Goal: Information Seeking & Learning: Learn about a topic

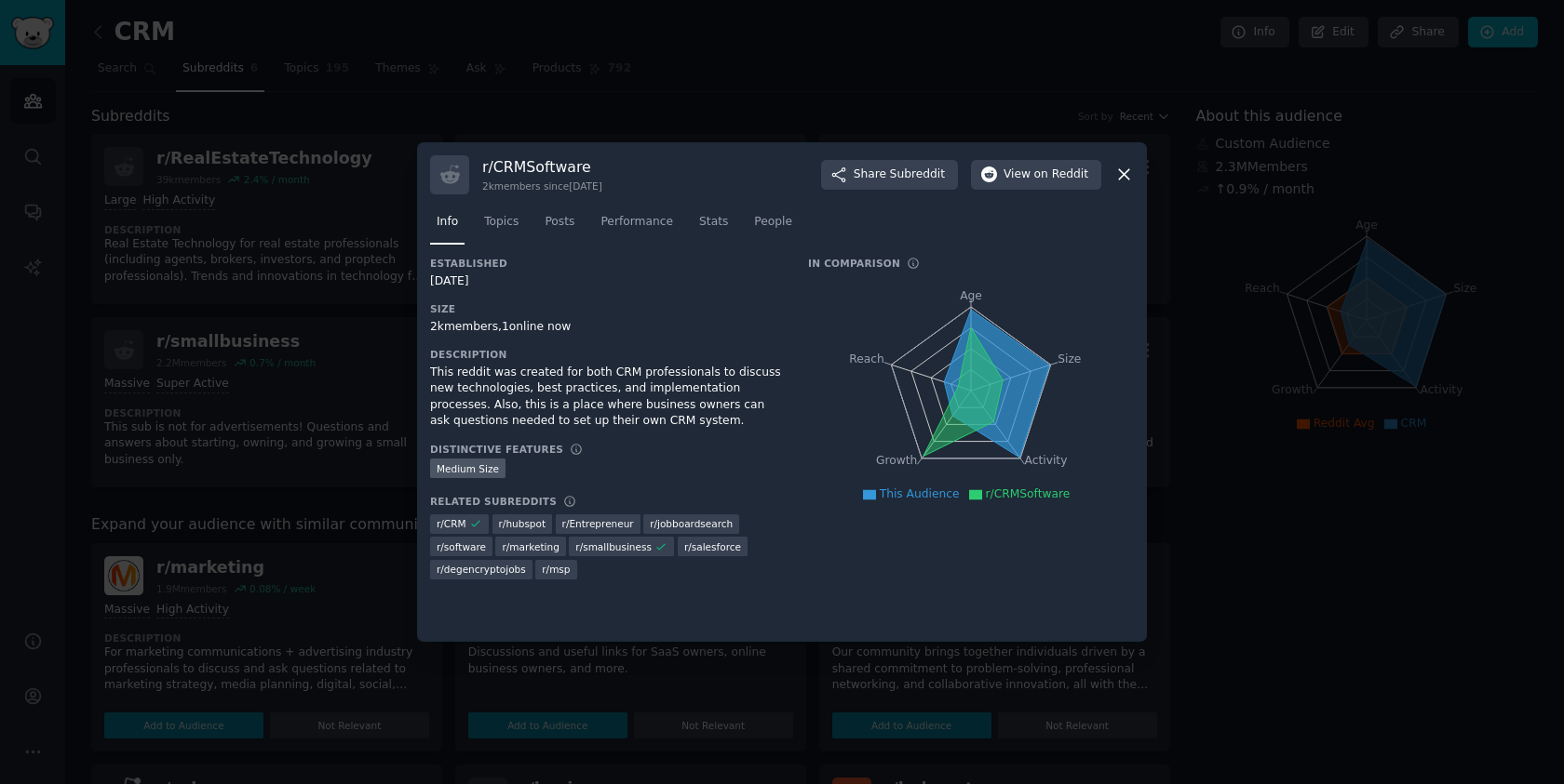
click at [1100, 127] on div at bounding box center [782, 392] width 1564 height 784
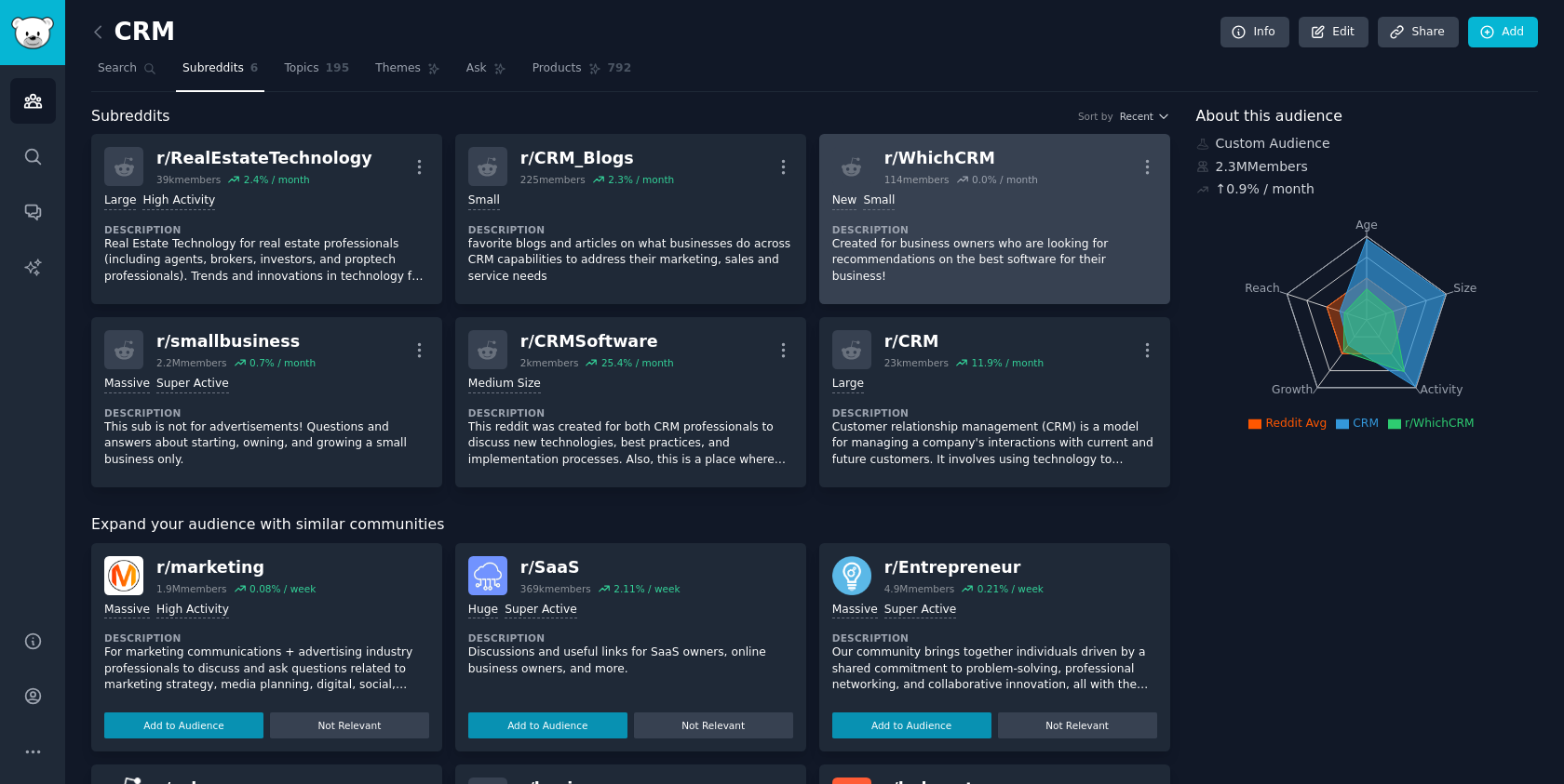
click at [1005, 147] on div "r/ WhichCRM" at bounding box center [961, 158] width 154 height 23
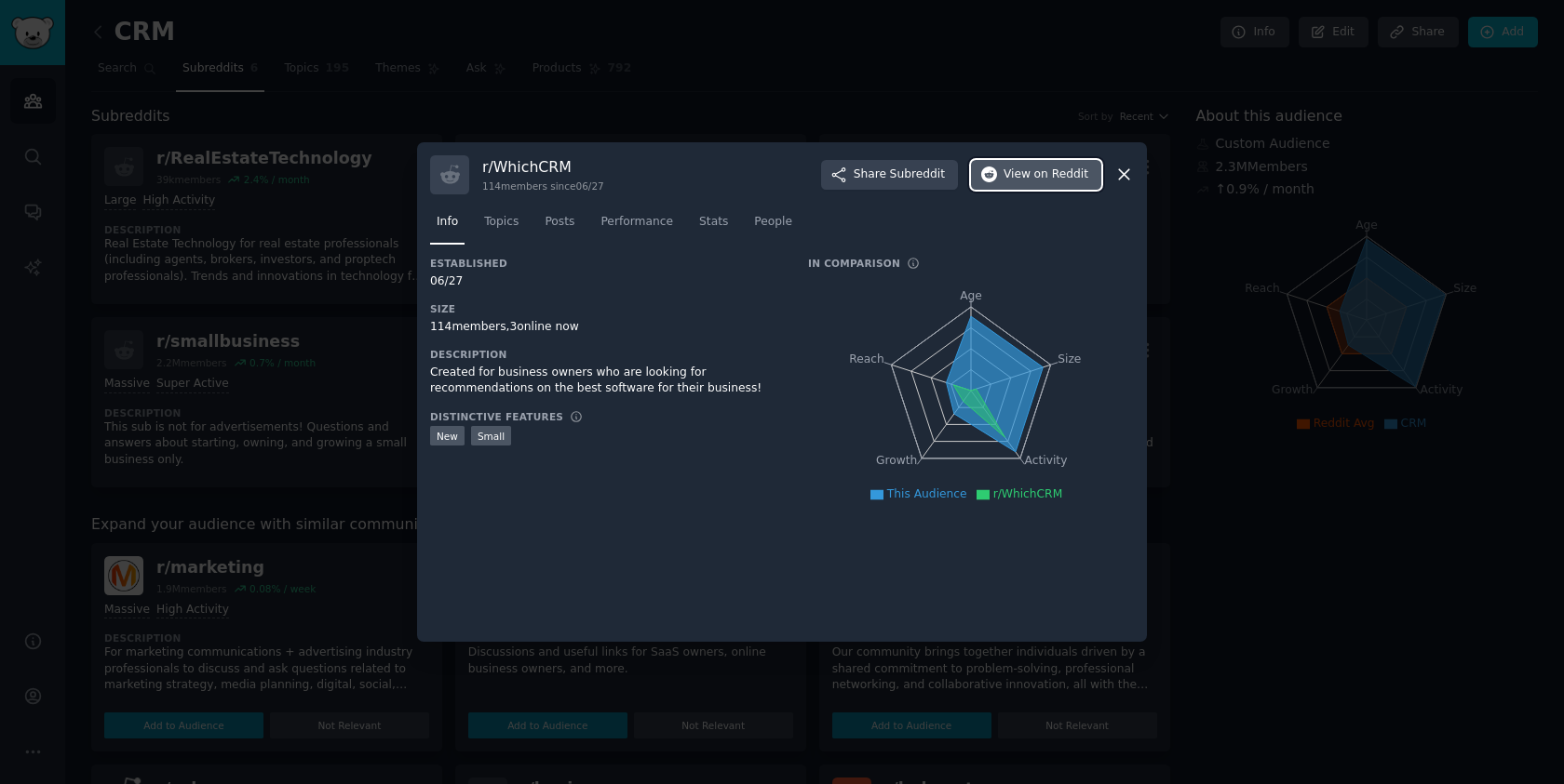
click at [1056, 173] on span "on Reddit" at bounding box center [1061, 175] width 54 height 17
click at [1288, 311] on div at bounding box center [782, 392] width 1564 height 784
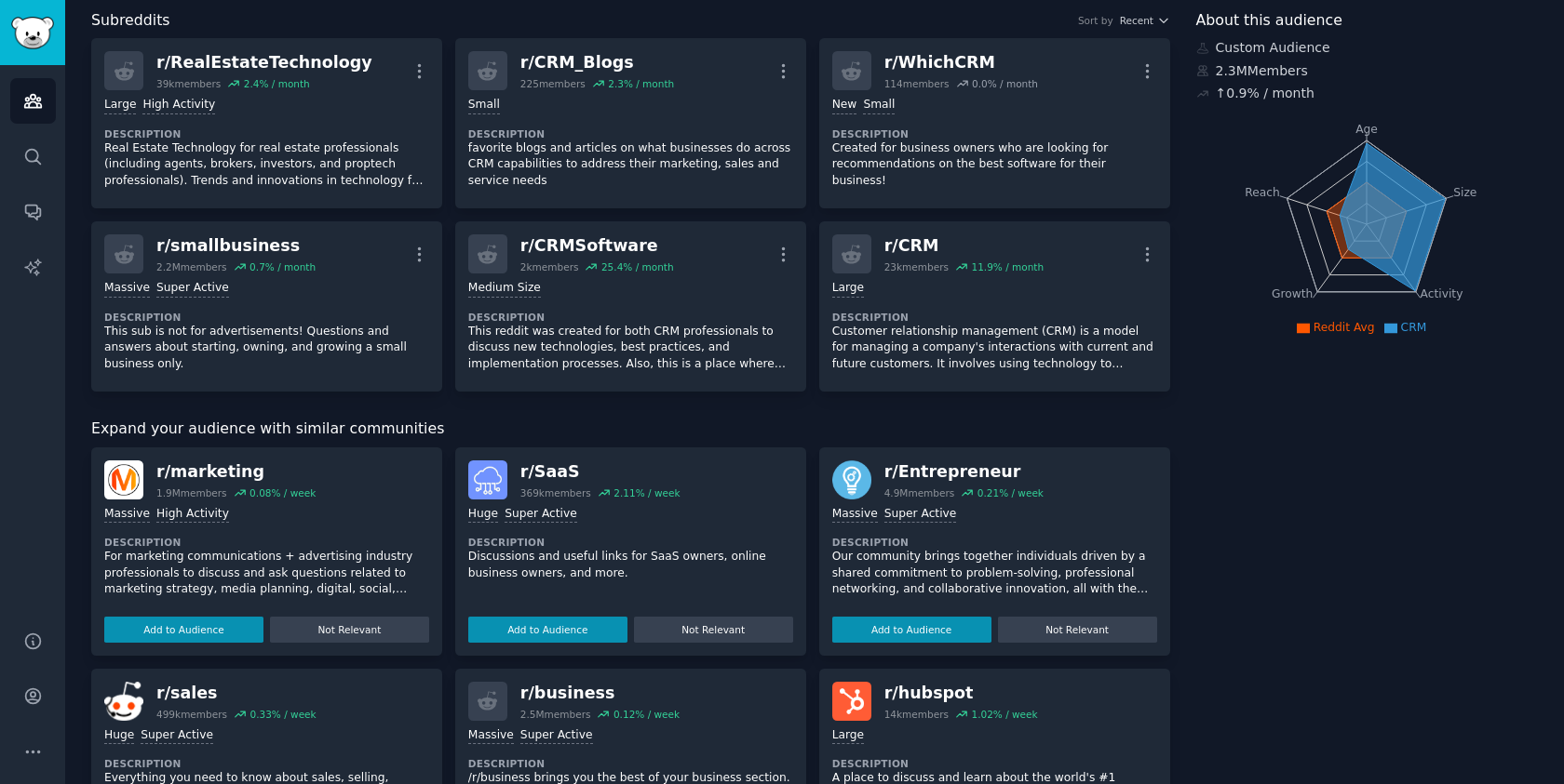
scroll to position [186, 0]
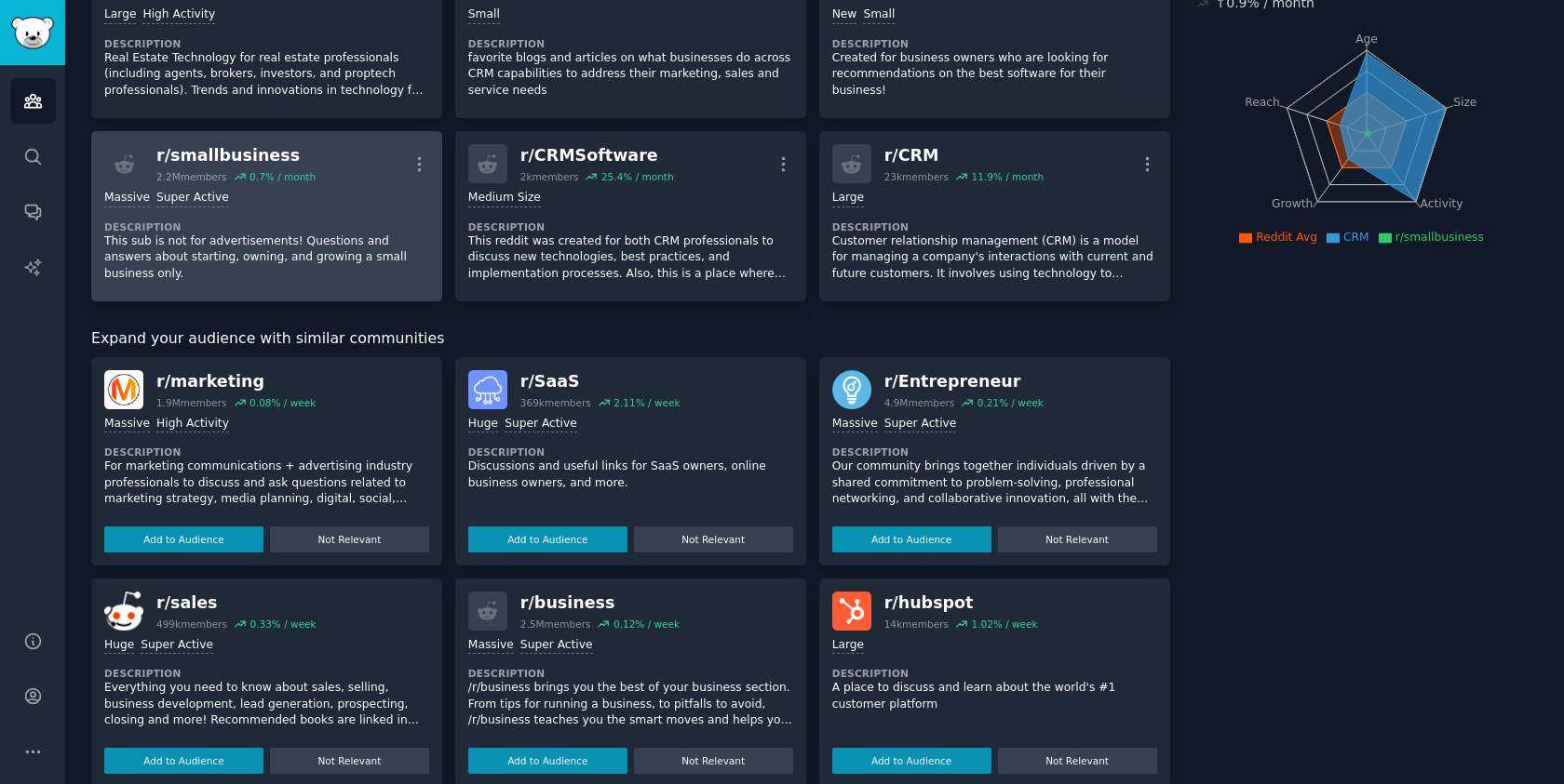
click at [331, 145] on div "r/ smallbusiness 2.2M members 0.7 % / month More" at bounding box center [266, 164] width 325 height 39
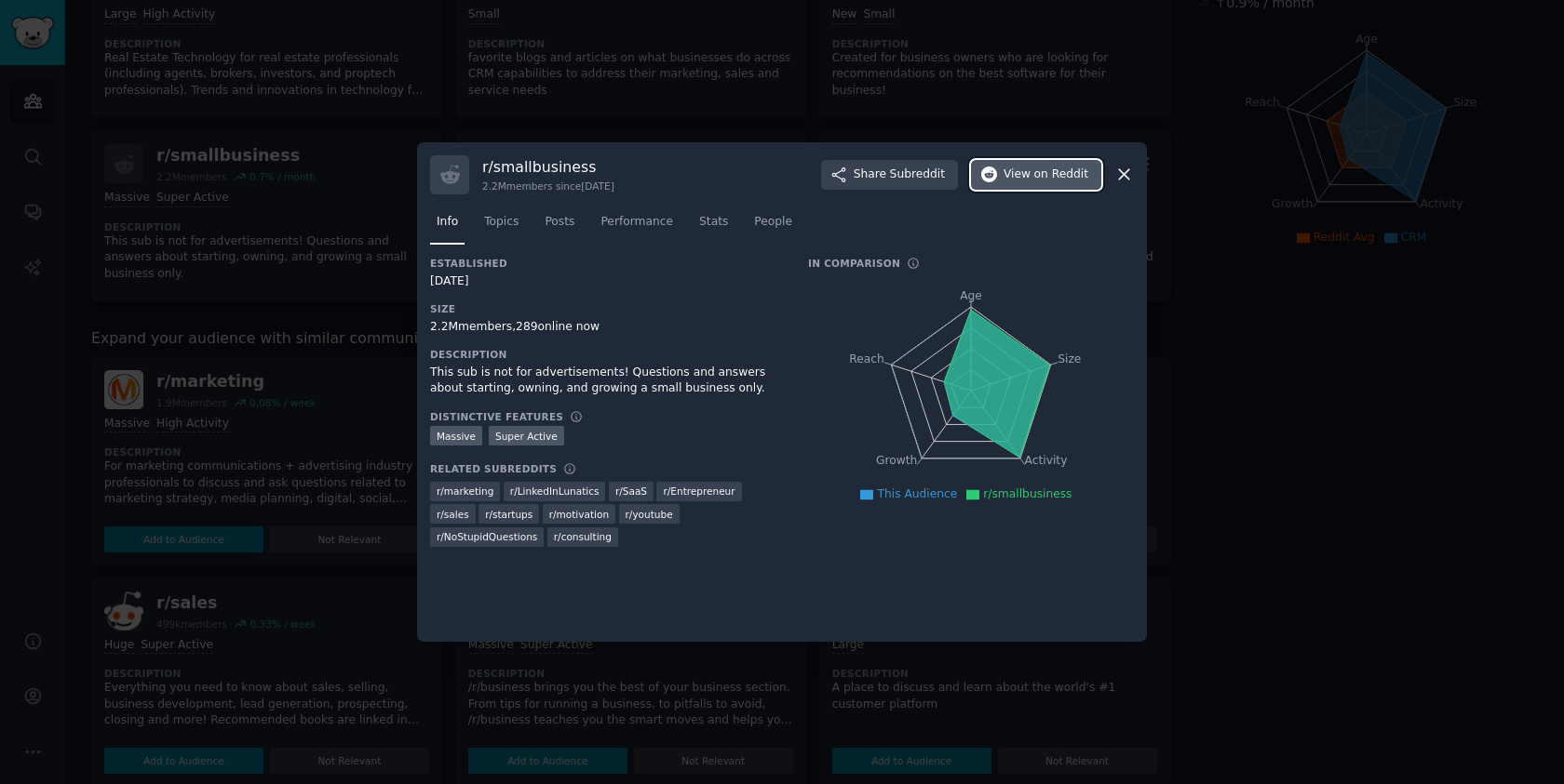
click at [1024, 173] on span "View on Reddit" at bounding box center [1045, 175] width 84 height 17
click at [1311, 268] on div at bounding box center [782, 392] width 1564 height 784
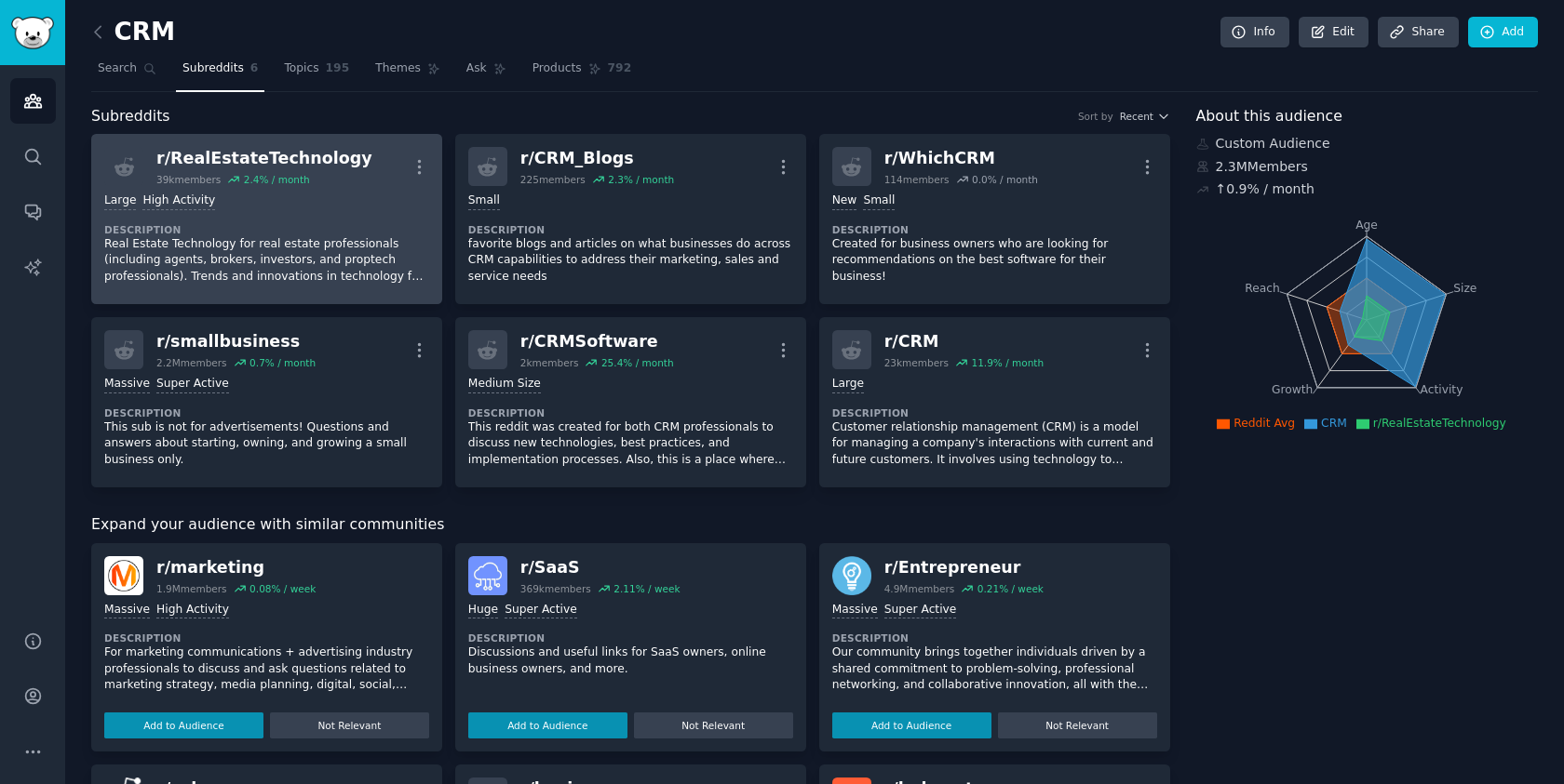
click at [354, 217] on div "Large High Activity Description Real Estate Technology for real estate professi…" at bounding box center [266, 238] width 325 height 105
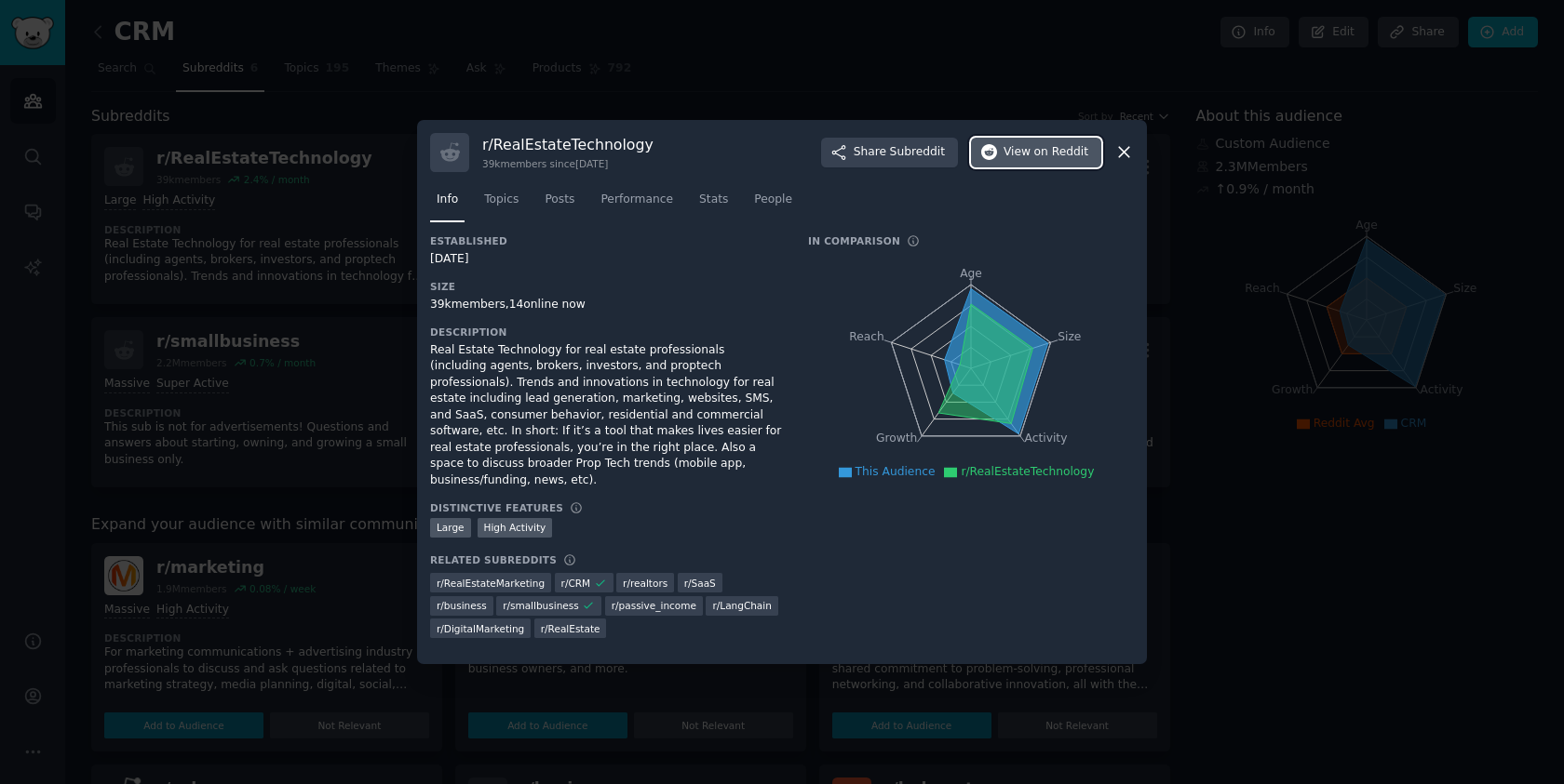
click at [1045, 157] on span "on Reddit" at bounding box center [1061, 153] width 54 height 17
